Goal: Find contact information: Obtain details needed to contact an individual or organization

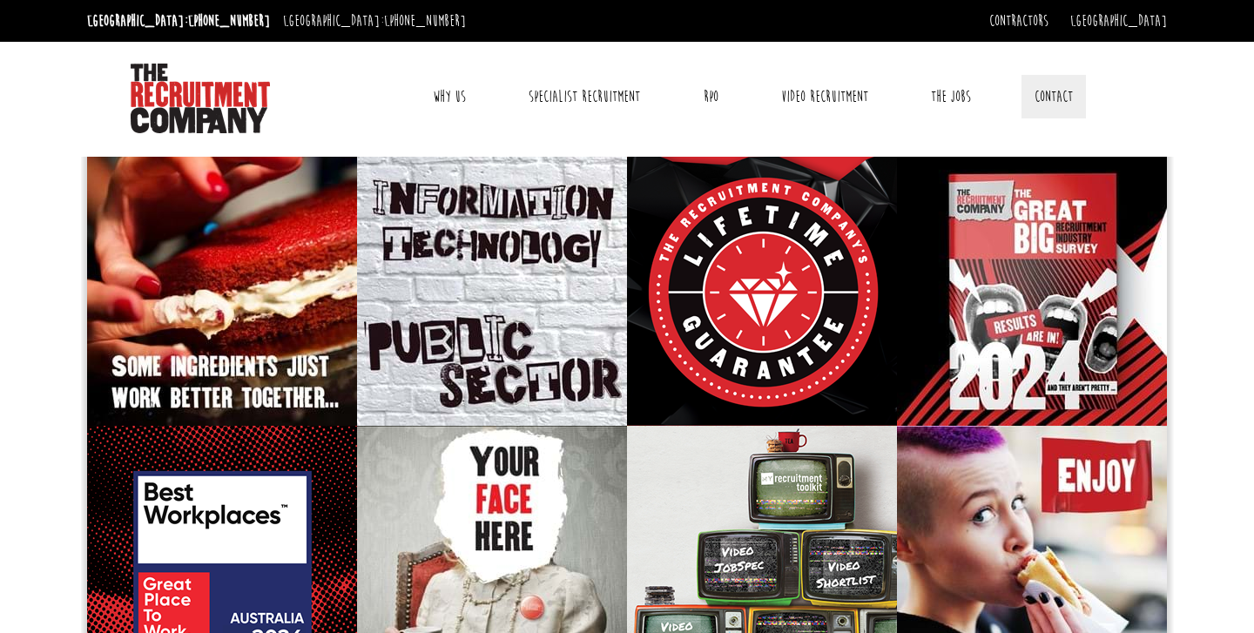
click at [1054, 98] on link "Contact" at bounding box center [1053, 97] width 64 height 44
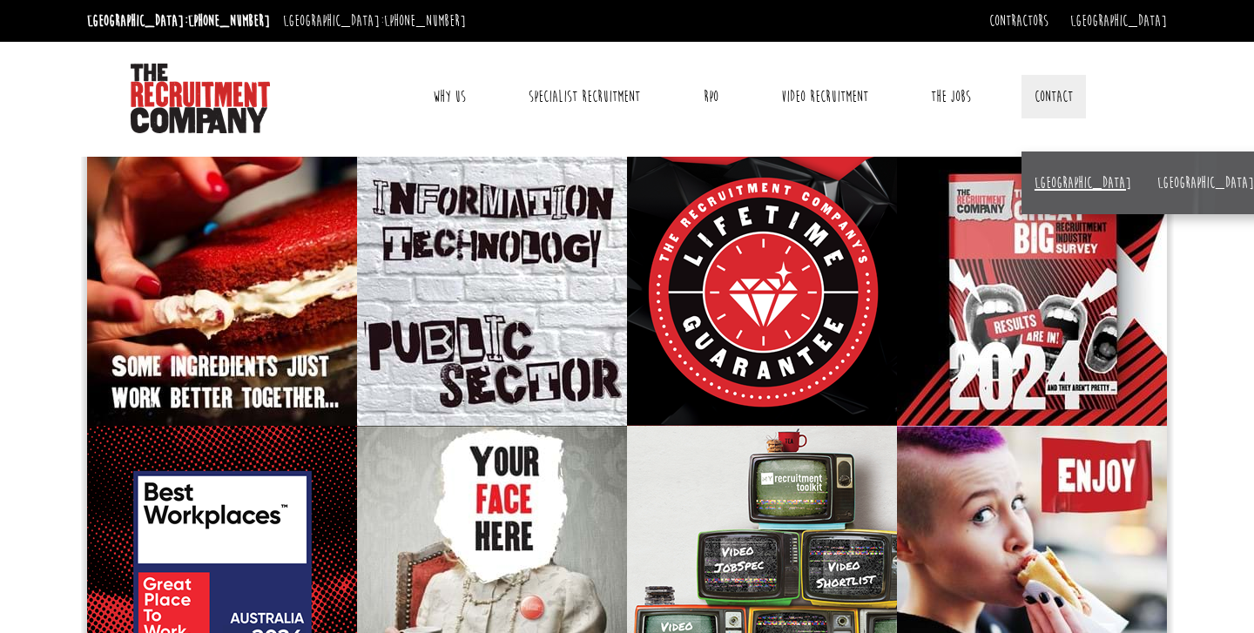
click at [1039, 187] on link "[GEOGRAPHIC_DATA]" at bounding box center [1082, 182] width 97 height 19
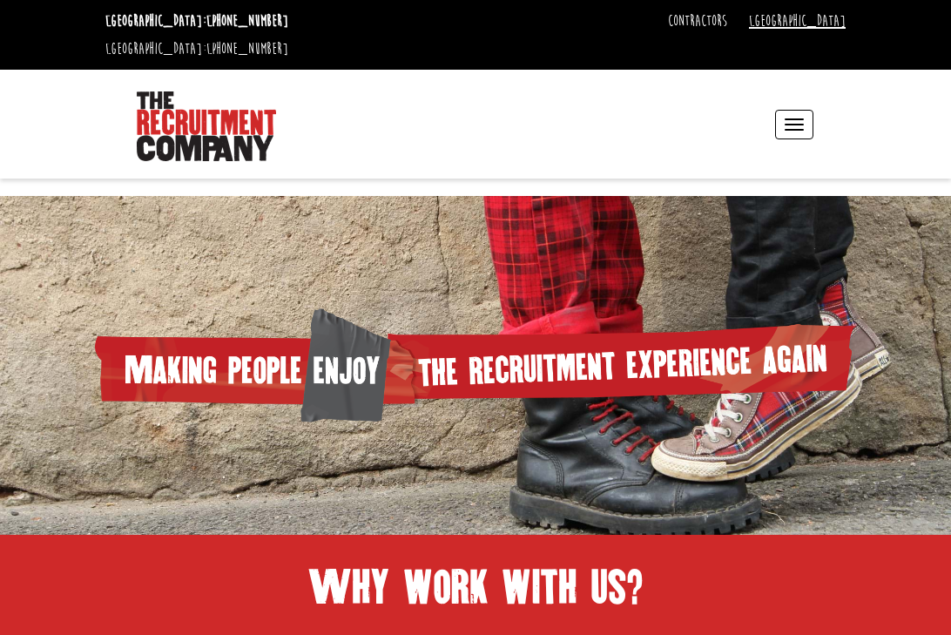
click at [838, 24] on link "[GEOGRAPHIC_DATA]" at bounding box center [797, 20] width 97 height 19
click at [813, 49] on link "[GEOGRAPHIC_DATA]" at bounding box center [786, 49] width 115 height 25
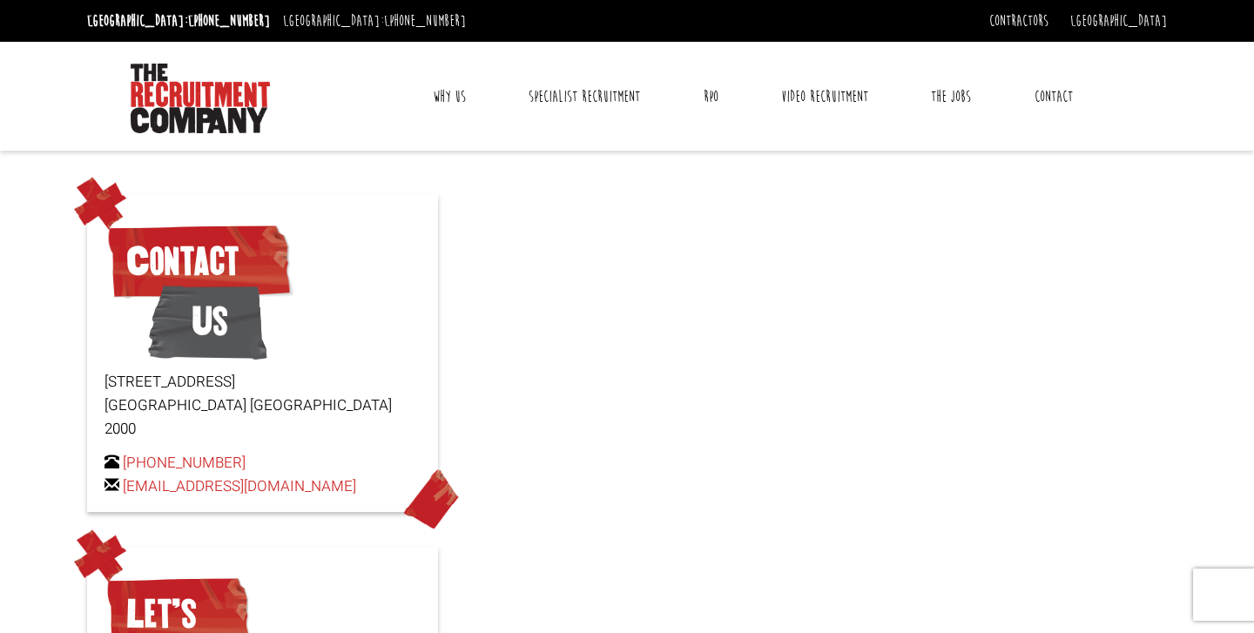
click at [116, 460] on p "[PHONE_NUMBER] [EMAIL_ADDRESS][DOMAIN_NAME]" at bounding box center [262, 474] width 316 height 47
